Goal: Task Accomplishment & Management: Use online tool/utility

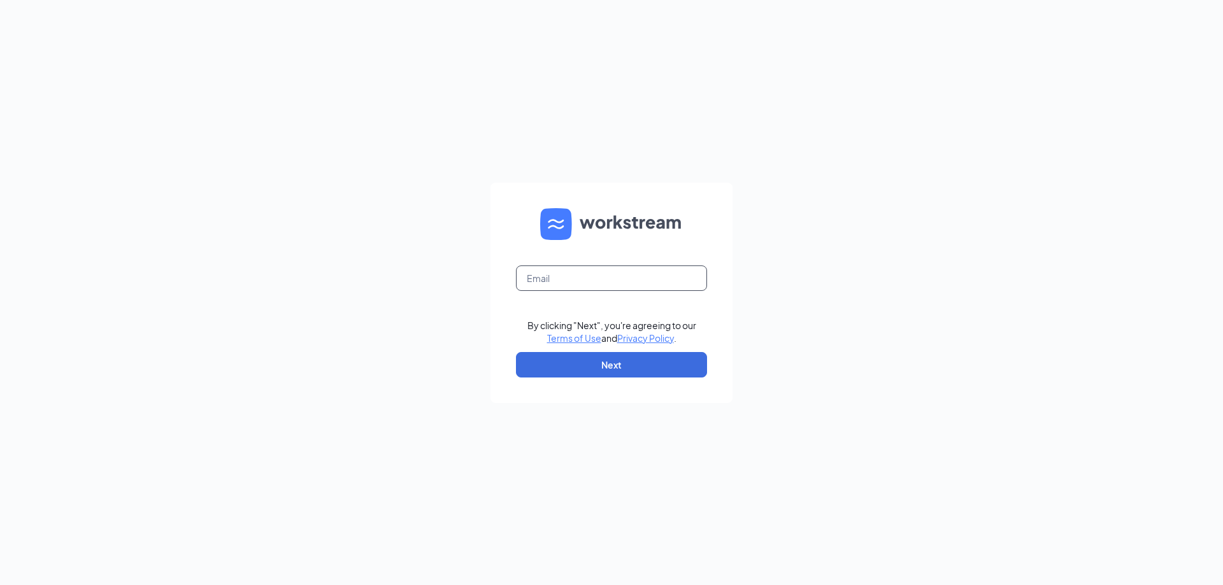
click at [607, 276] on input "text" at bounding box center [611, 278] width 191 height 25
type input "[EMAIL_ADDRESS][DOMAIN_NAME][PERSON_NAME]"
click at [630, 372] on button "Next" at bounding box center [611, 364] width 191 height 25
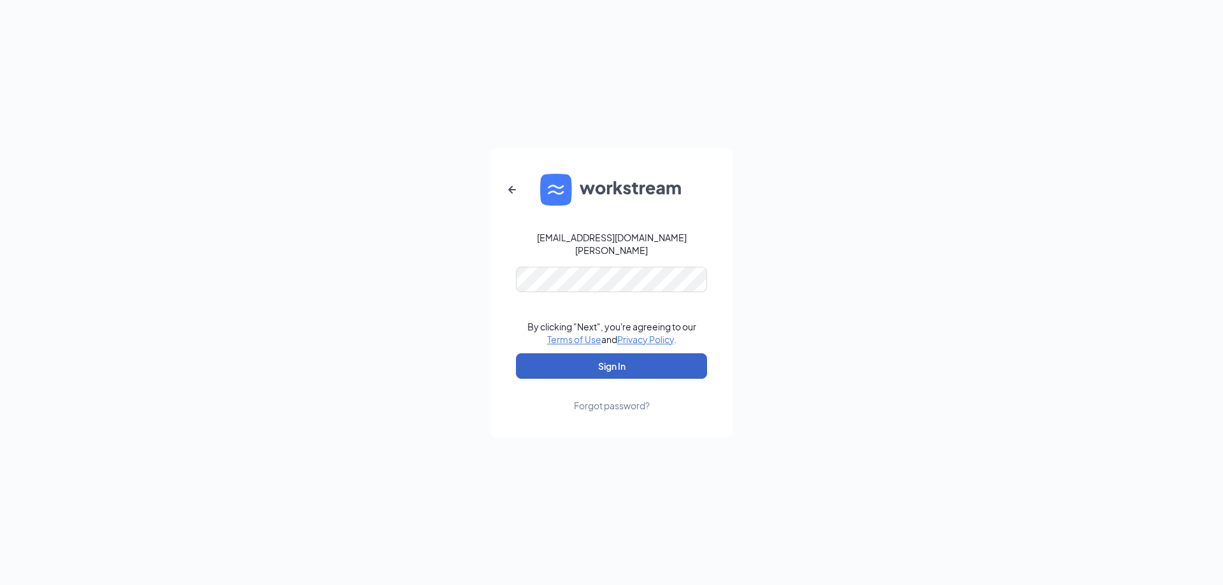
click at [627, 359] on button "Sign In" at bounding box center [611, 365] width 191 height 25
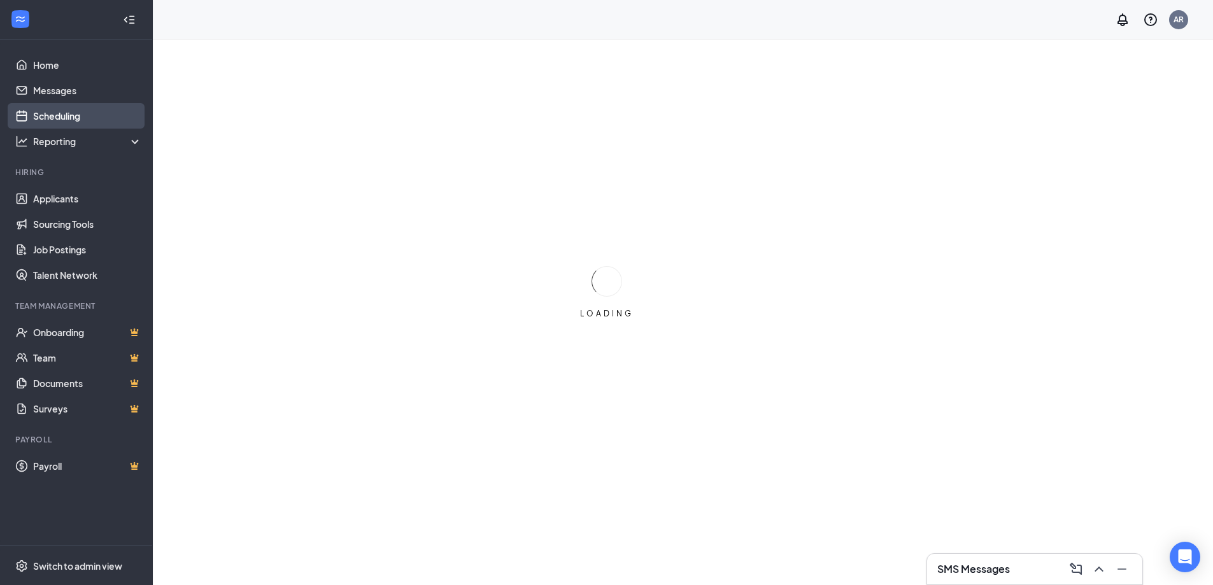
click at [97, 113] on link "Scheduling" at bounding box center [87, 115] width 109 height 25
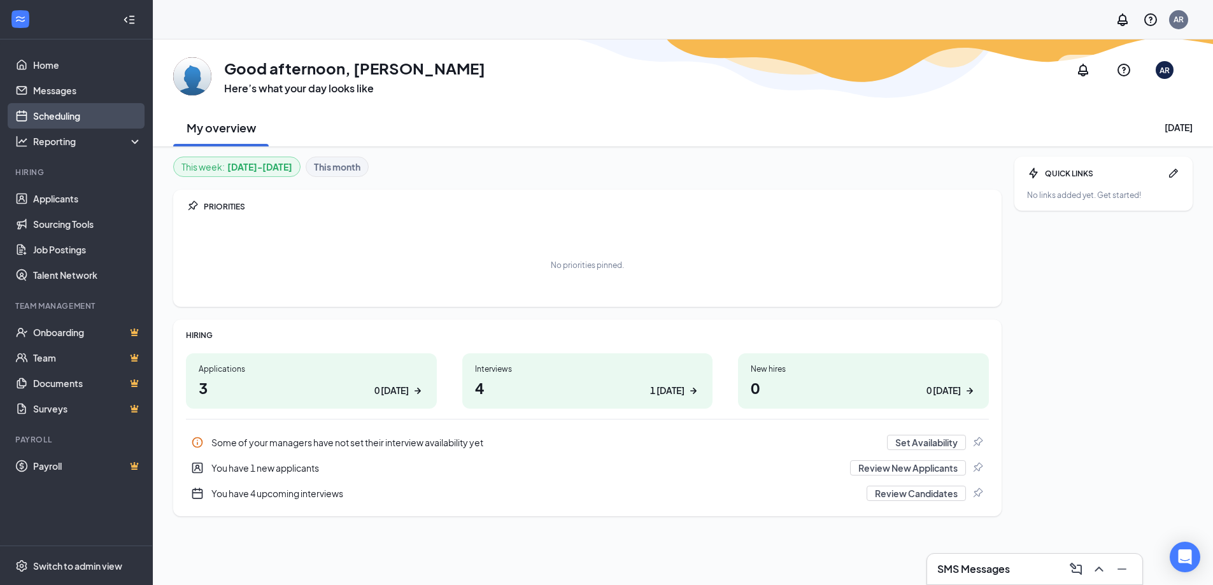
click at [108, 119] on link "Scheduling" at bounding box center [87, 115] width 109 height 25
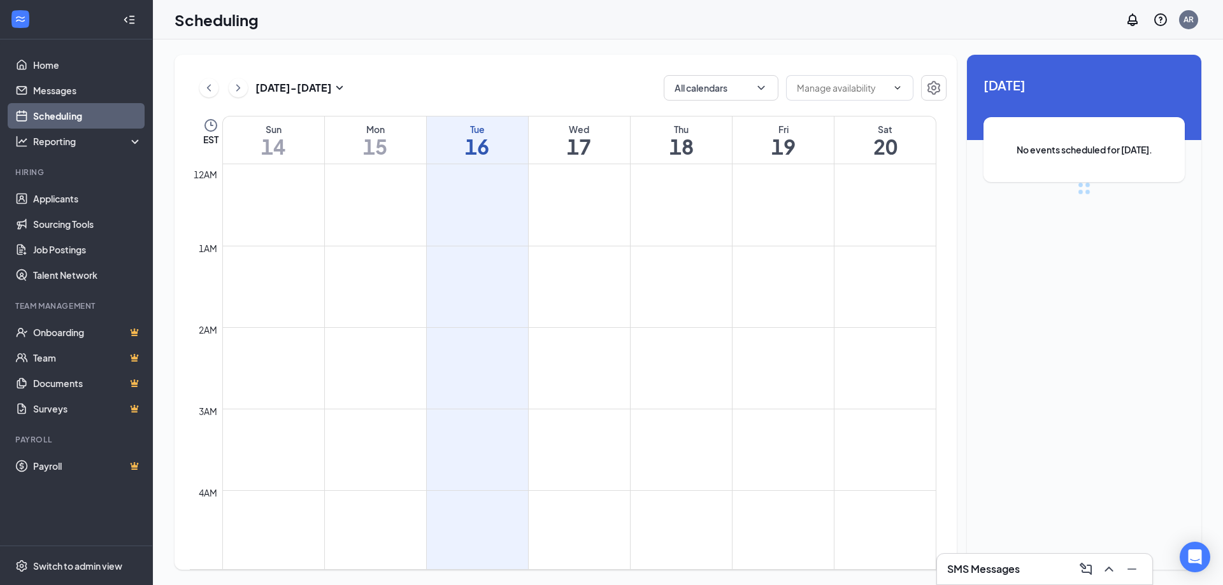
scroll to position [626, 0]
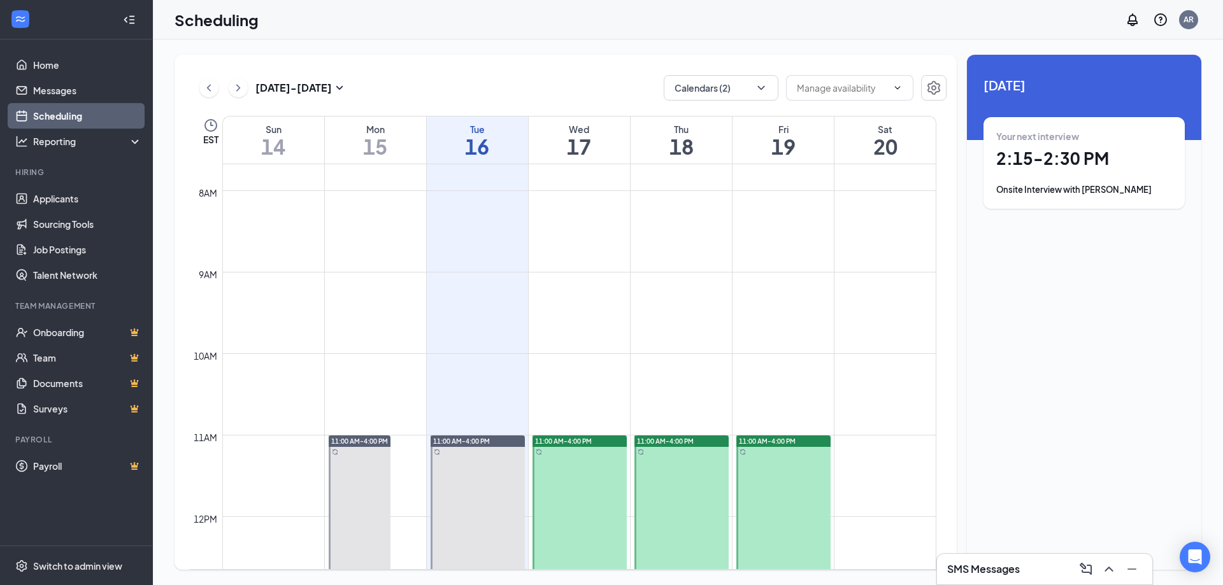
click at [586, 142] on h1 "17" at bounding box center [579, 147] width 101 height 22
click at [1112, 160] on h1 "3:45 - 4:00 PM" at bounding box center [1084, 159] width 176 height 22
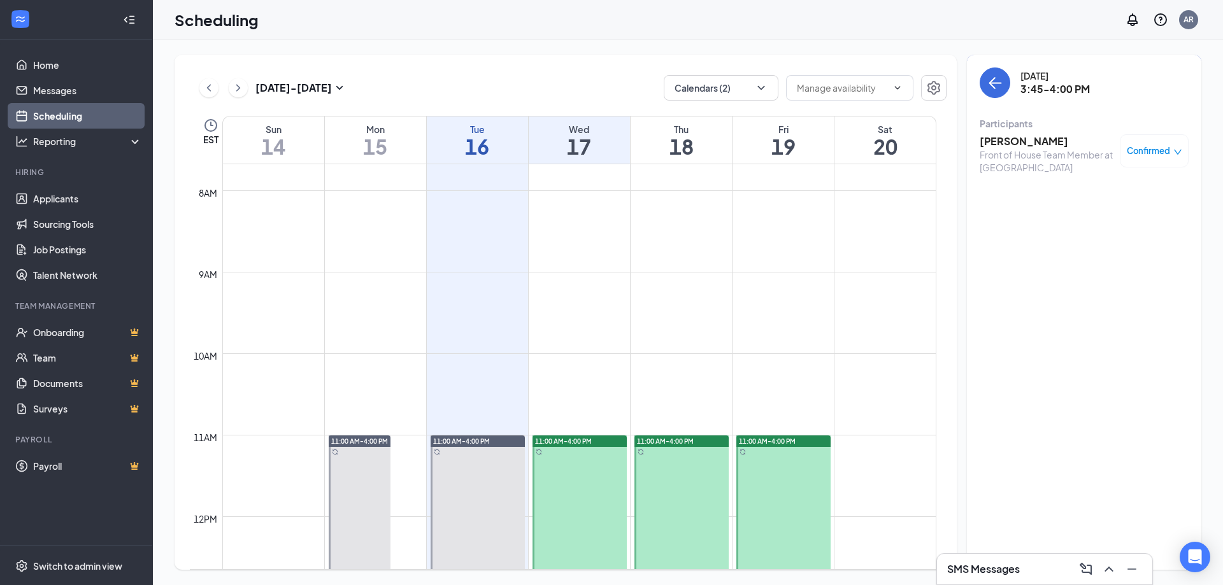
click at [997, 137] on h3 "Lacey Getsinger" at bounding box center [1046, 141] width 134 height 14
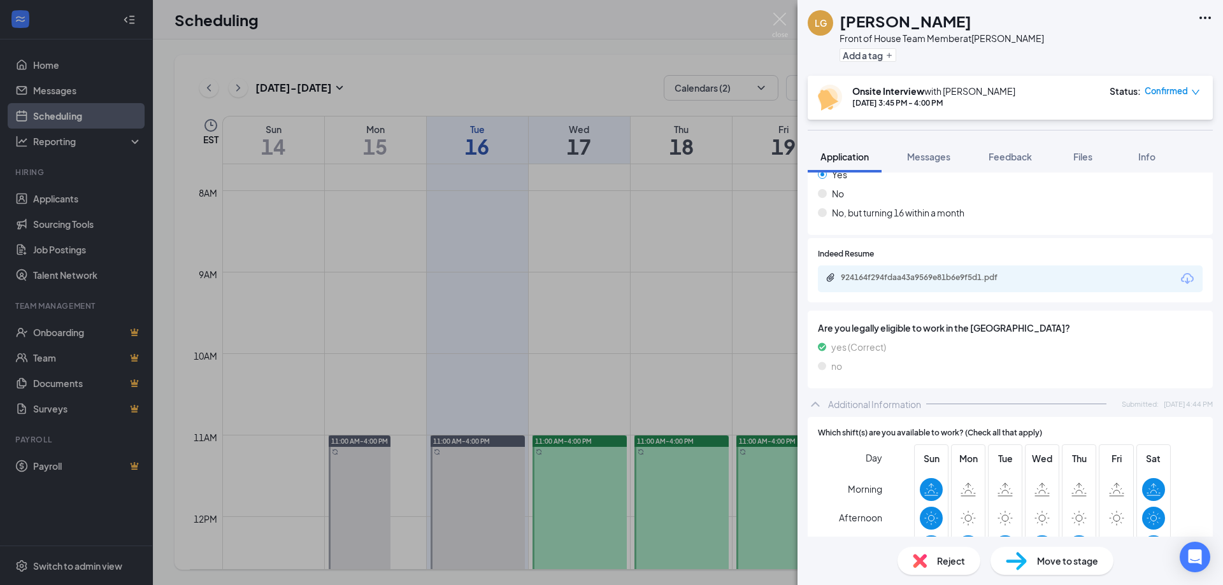
scroll to position [191, 0]
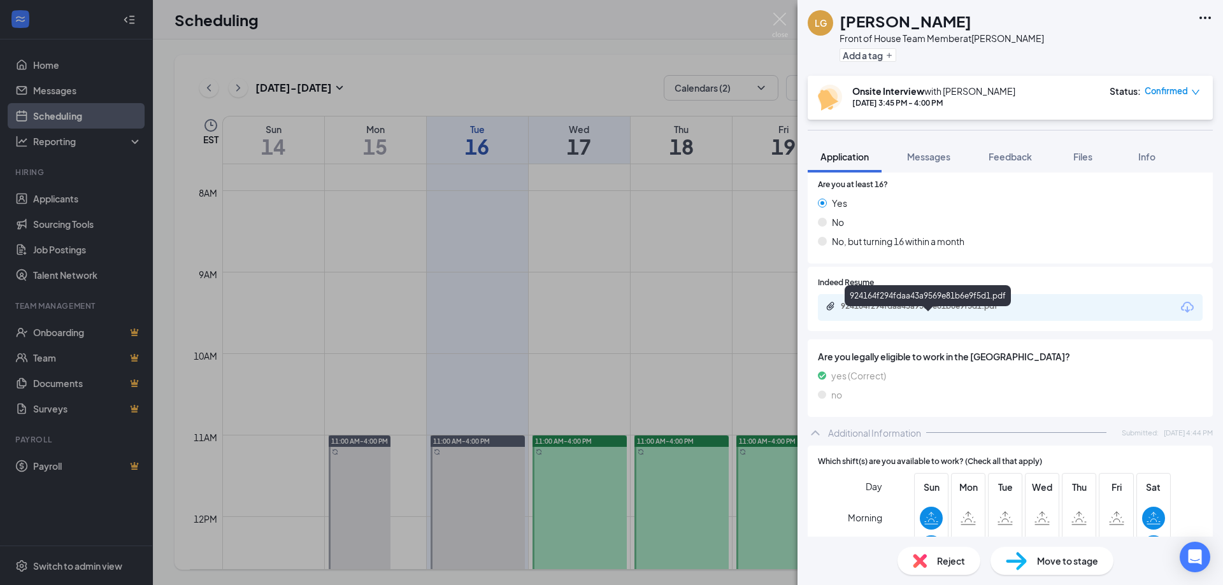
click at [991, 311] on div "924164f294fdaa43a9569e81b6e9f5d1.pdf" at bounding box center [930, 306] width 178 height 10
click at [786, 13] on img at bounding box center [780, 25] width 16 height 25
